Goal: Information Seeking & Learning: Stay updated

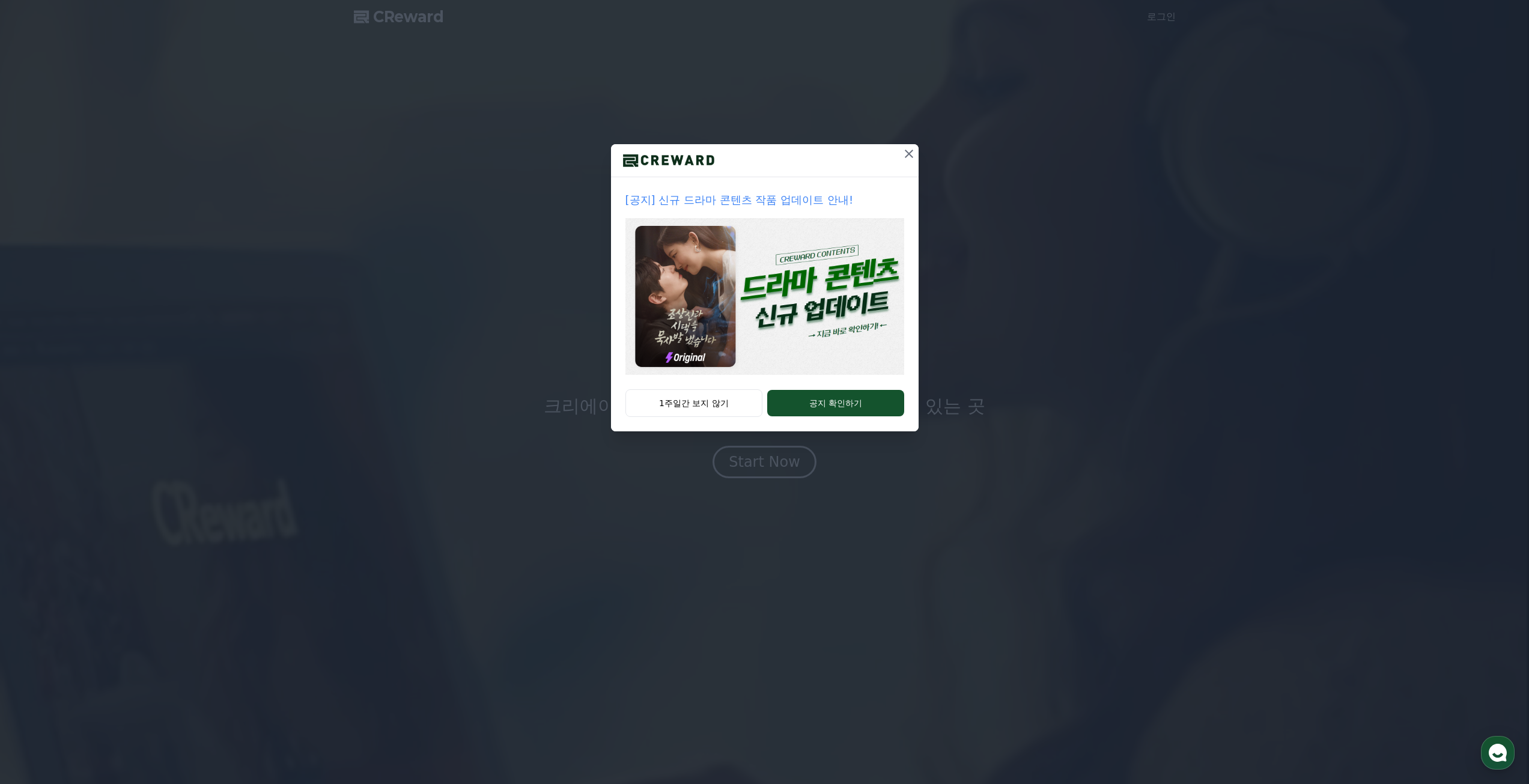
click at [910, 153] on icon at bounding box center [908, 154] width 14 height 14
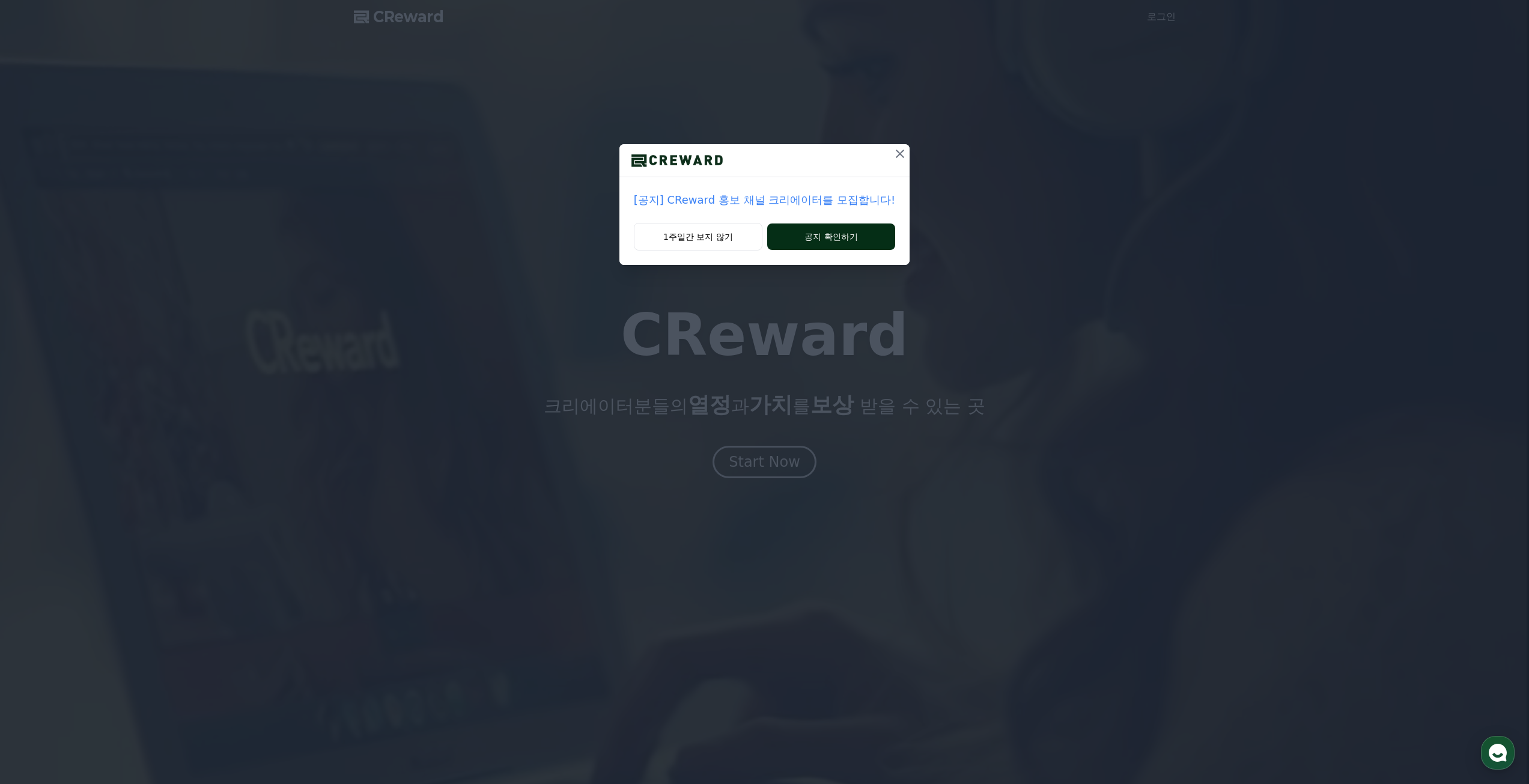
click at [840, 242] on button "공지 확인하기" at bounding box center [831, 237] width 128 height 26
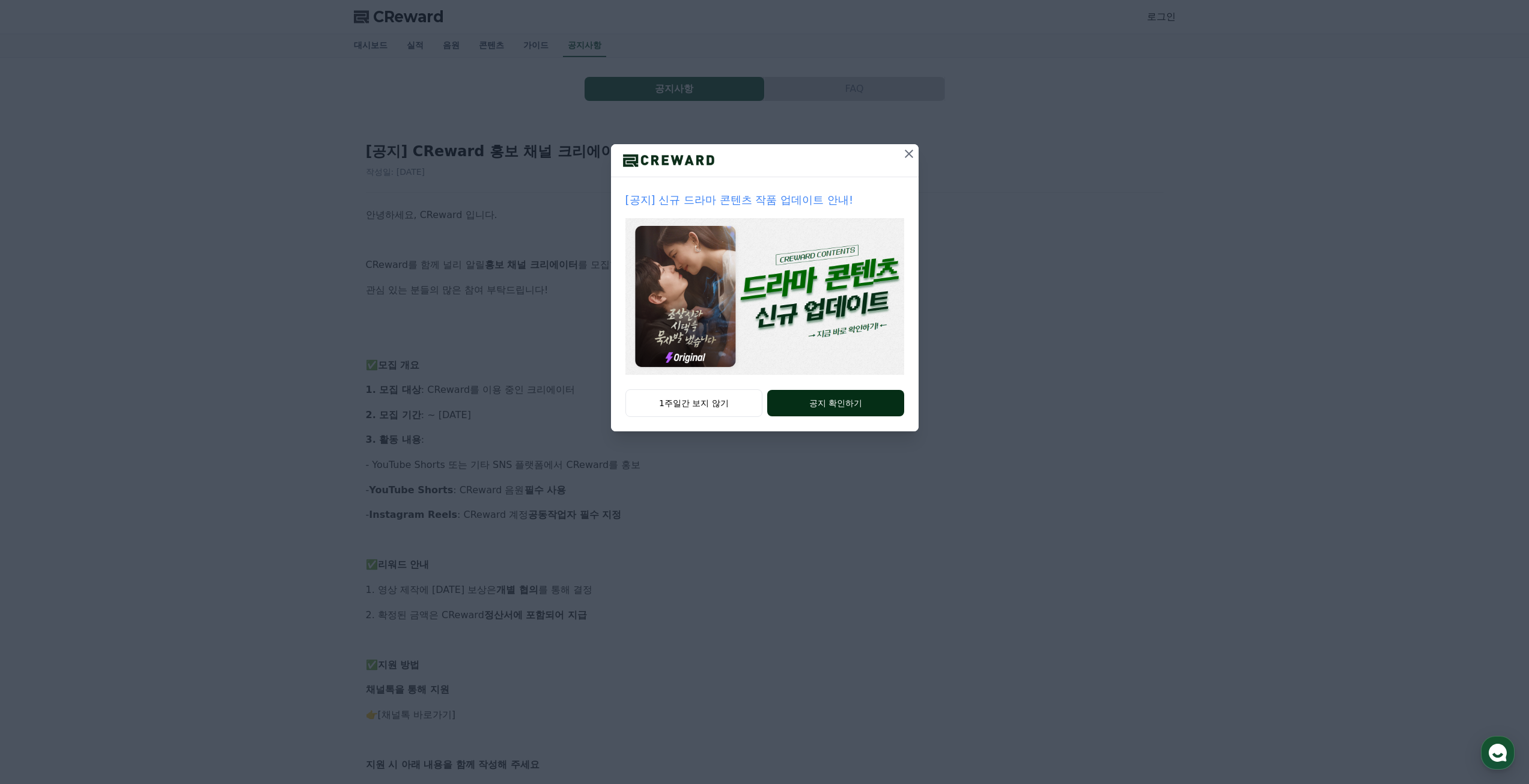
click at [837, 403] on button "공지 확인하기" at bounding box center [835, 403] width 137 height 26
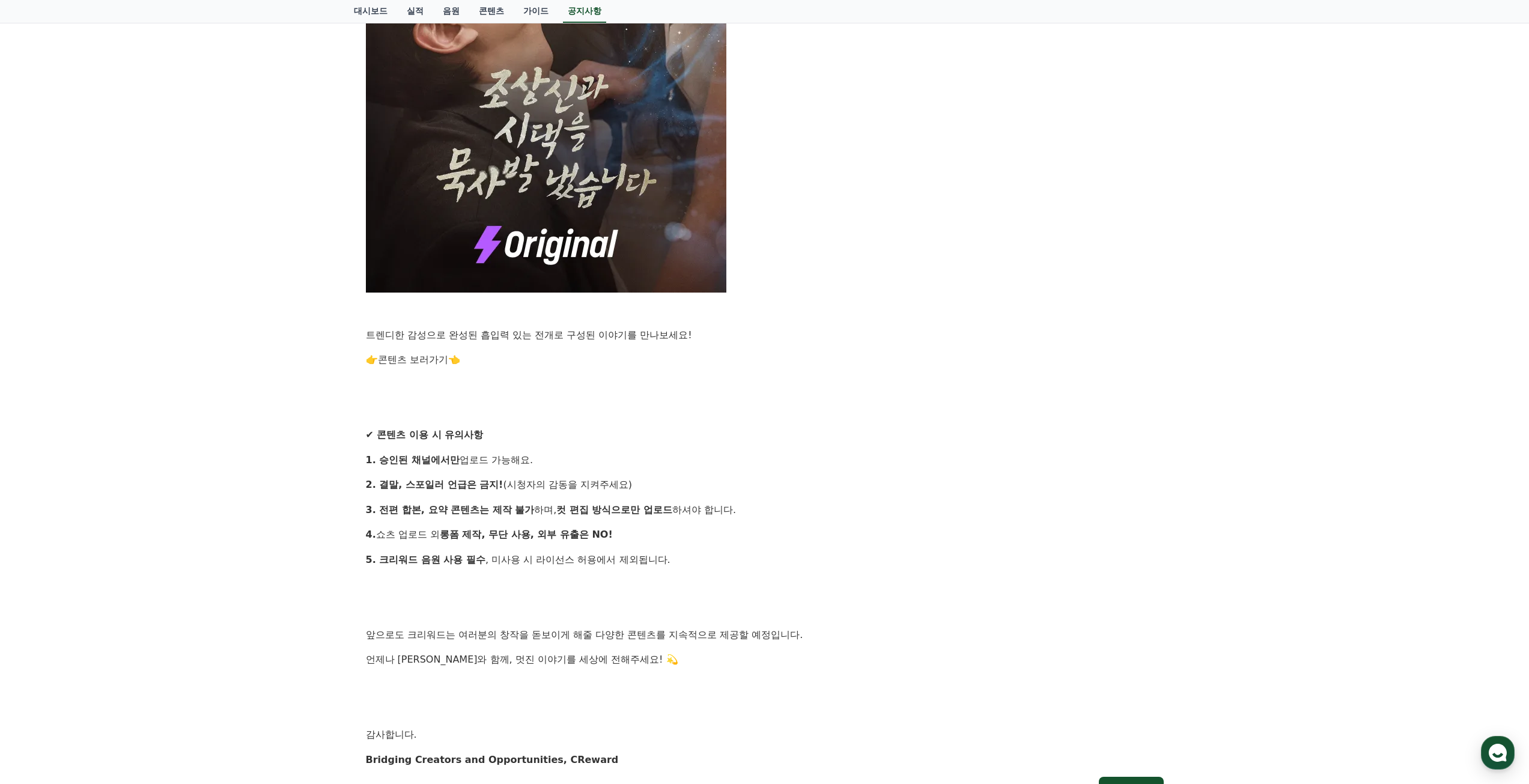
scroll to position [638, 0]
